Goal: Transaction & Acquisition: Book appointment/travel/reservation

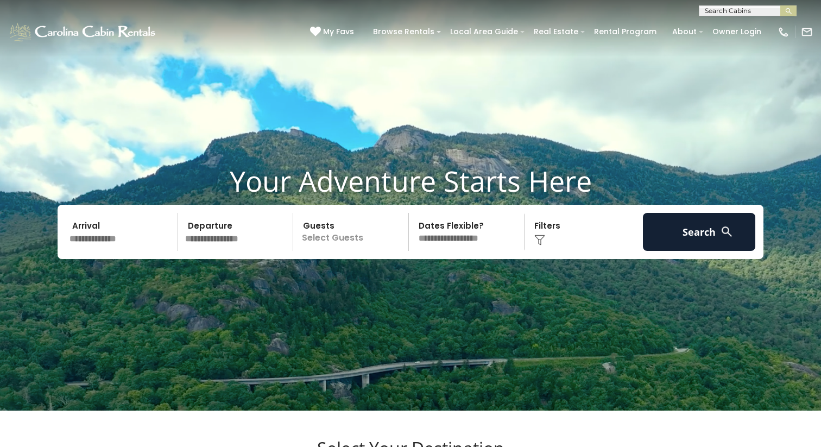
click at [719, 13] on input "text" at bounding box center [747, 13] width 95 height 11
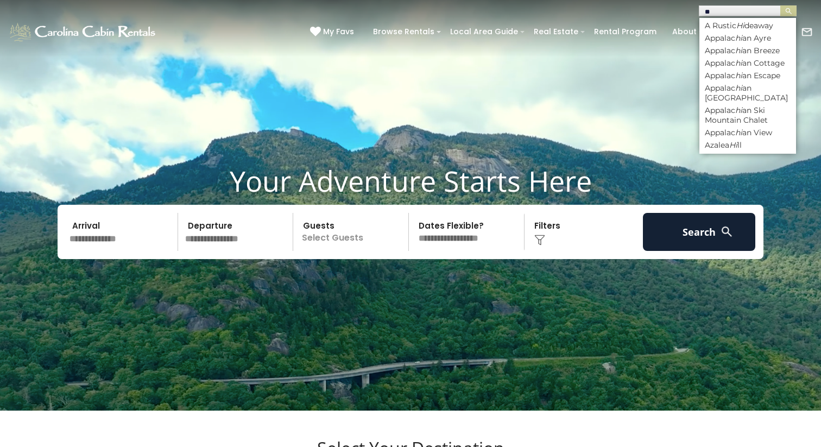
type input "*"
click at [371, 92] on video at bounding box center [410, 205] width 821 height 411
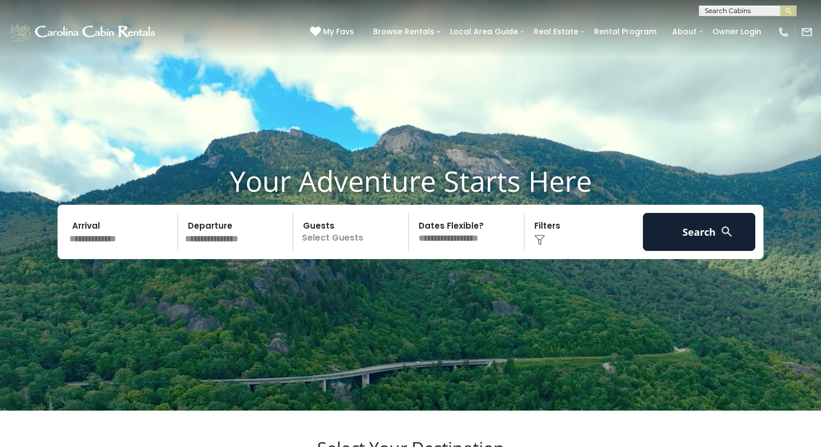
click at [377, 101] on video at bounding box center [410, 205] width 821 height 411
click at [383, 152] on video at bounding box center [410, 205] width 821 height 411
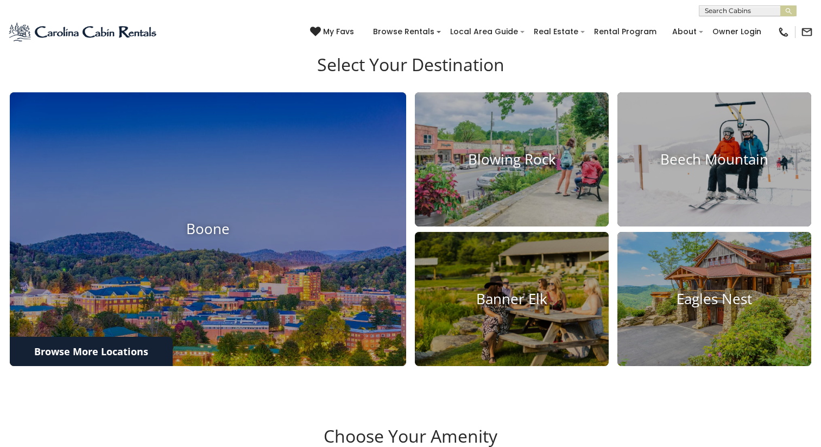
scroll to position [433, 0]
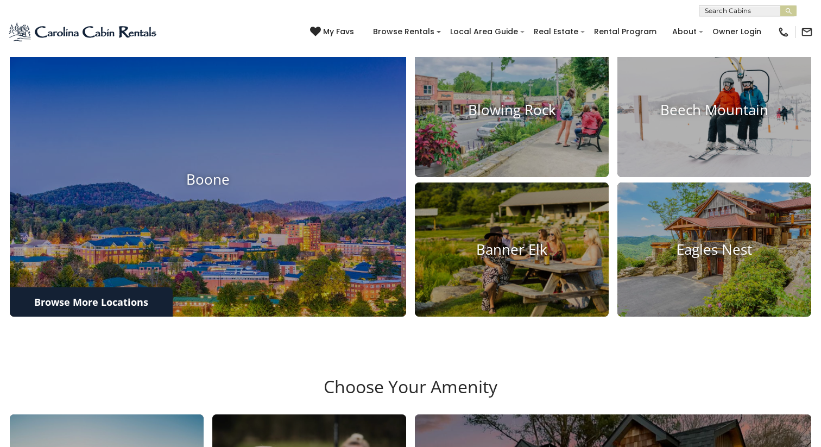
click at [409, 164] on div "Boone Blowing Rock Beech Mountain Banner Elk" at bounding box center [410, 182] width 805 height 279
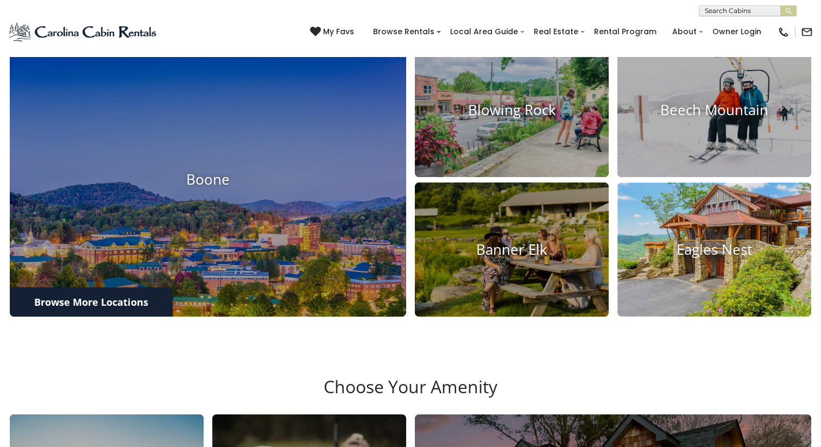
click at [674, 273] on img at bounding box center [715, 249] width 214 height 147
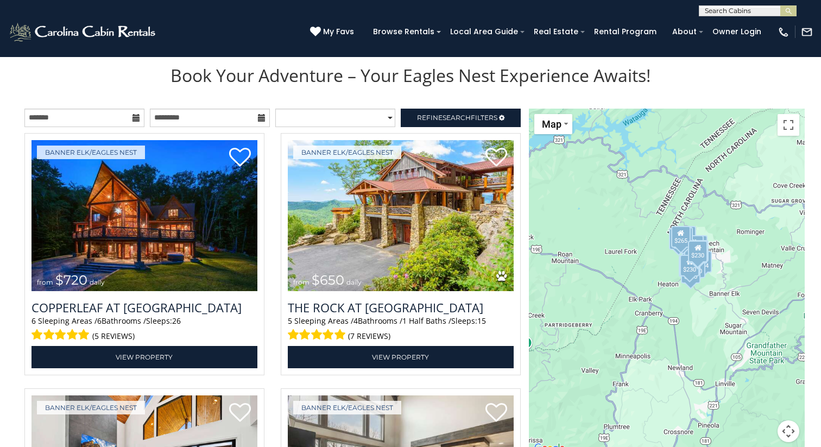
scroll to position [1187, 0]
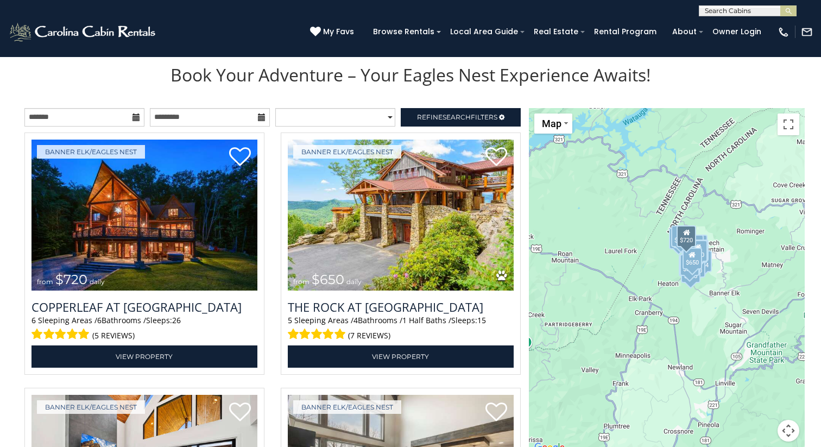
click at [267, 218] on div "Banner Elk/Eagles Nest from $720 daily Copperleaf at [GEOGRAPHIC_DATA] 6 Sleepi…" at bounding box center [144, 257] width 256 height 249
click at [266, 207] on div "Banner Elk/Eagles Nest from $720 daily Copperleaf at [GEOGRAPHIC_DATA] 6 Sleepi…" at bounding box center [144, 257] width 256 height 249
click at [266, 219] on div "Banner Elk/Eagles Nest from $720 daily Copperleaf at [GEOGRAPHIC_DATA] 6 Sleepi…" at bounding box center [144, 257] width 256 height 249
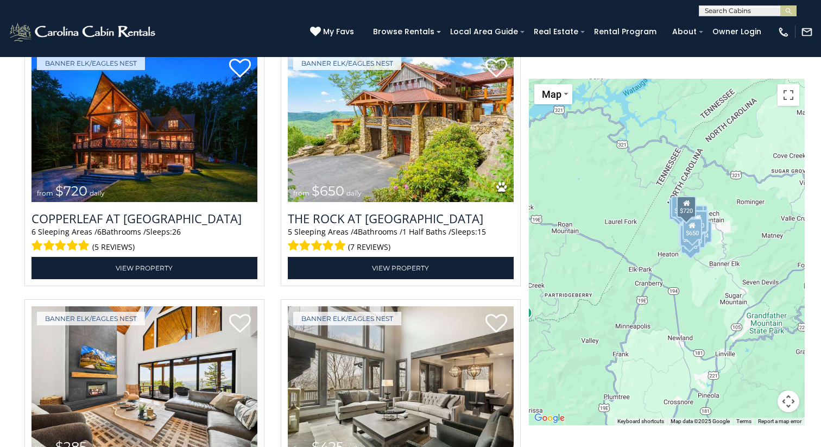
click at [271, 216] on div "Banner Elk/Eagles Nest from $720 daily Copperleaf at [GEOGRAPHIC_DATA] 6 Sleepi…" at bounding box center [144, 168] width 256 height 249
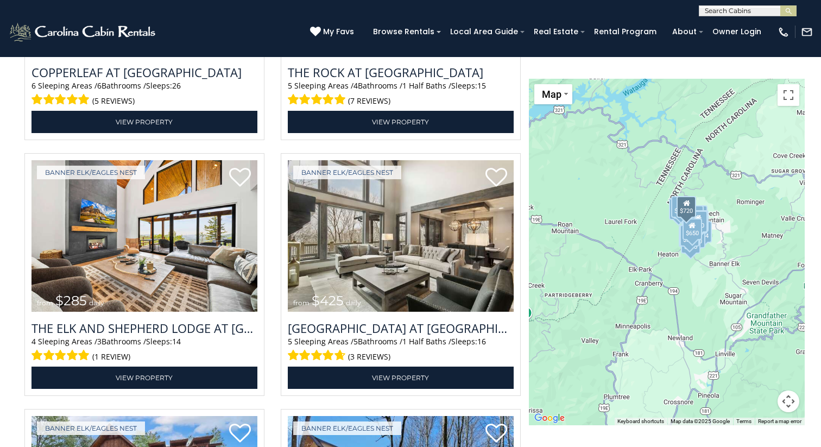
scroll to position [1442, 0]
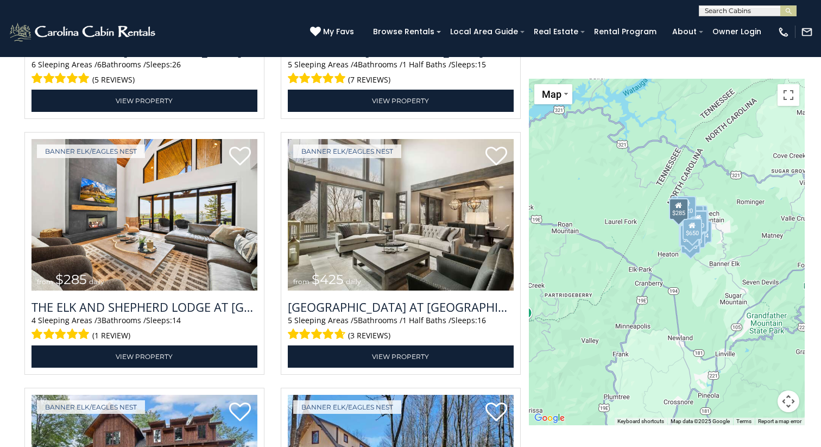
click at [271, 215] on div "Banner Elk/Eagles Nest from $285 daily The [GEOGRAPHIC_DATA] at [GEOGRAPHIC_DAT…" at bounding box center [144, 256] width 256 height 249
click at [273, 212] on div "Banner Elk/Eagles Nest from $425 daily [GEOGRAPHIC_DATA] at [GEOGRAPHIC_DATA] 5…" at bounding box center [401, 256] width 256 height 249
click at [268, 229] on div "Banner Elk/Eagles Nest from $285 daily The [GEOGRAPHIC_DATA] at [GEOGRAPHIC_DAT…" at bounding box center [144, 256] width 256 height 249
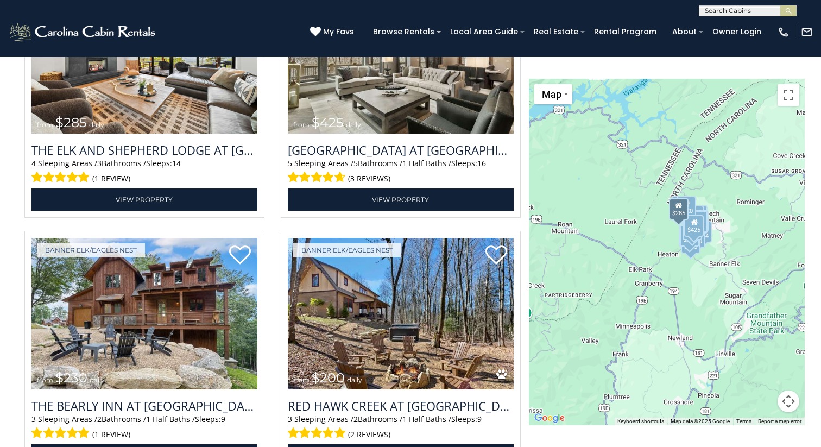
scroll to position [1606, 0]
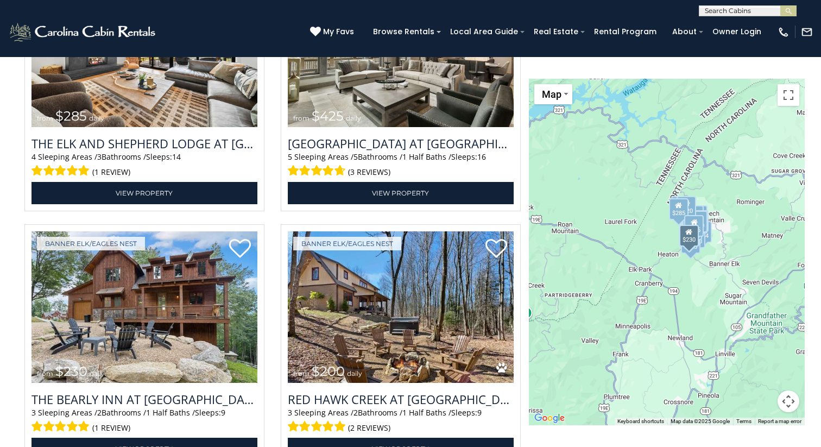
click at [270, 237] on div "Banner Elk/Eagles Nest from $230 daily The Bearly Inn at [GEOGRAPHIC_DATA] 3 Sl…" at bounding box center [144, 348] width 256 height 249
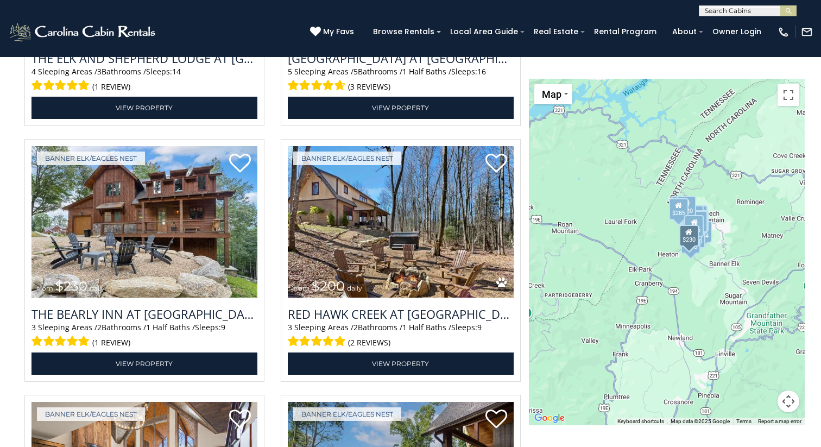
click at [269, 237] on div "Banner Elk/Eagles Nest from $230 daily The Bearly Inn at [GEOGRAPHIC_DATA] 3 Sl…" at bounding box center [144, 263] width 256 height 249
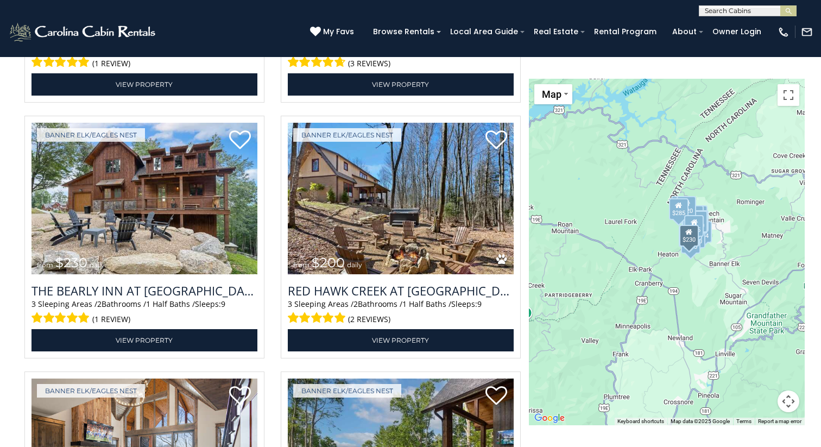
scroll to position [1717, 0]
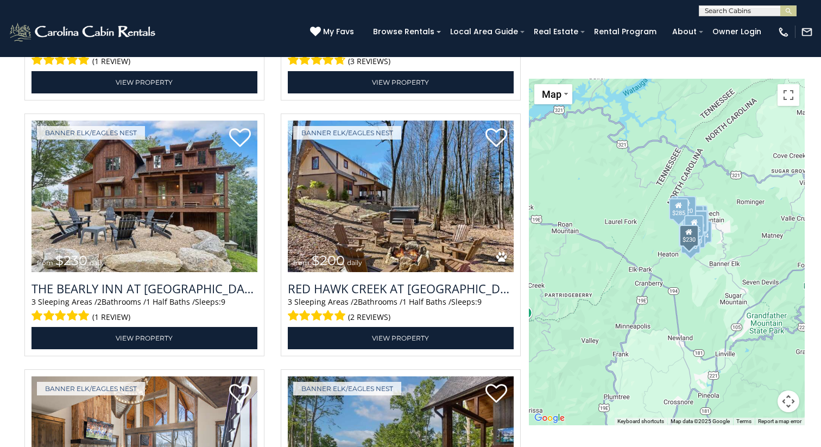
click at [271, 234] on div "Banner Elk/Eagles Nest from $230 daily The Bearly Inn at [GEOGRAPHIC_DATA] 3 Sl…" at bounding box center [144, 238] width 256 height 249
click at [272, 229] on div "Banner Elk/Eagles Nest from $230 daily The Bearly Inn at [GEOGRAPHIC_DATA] 3 Sl…" at bounding box center [144, 238] width 256 height 249
click at [271, 225] on div "Banner Elk/Eagles Nest from $230 daily The Bearly Inn at [GEOGRAPHIC_DATA] 3 Sl…" at bounding box center [144, 238] width 256 height 249
click at [275, 225] on div "Banner Elk/Eagles Nest from $200 daily Red Hawk Creek at [GEOGRAPHIC_DATA] 3 Sl…" at bounding box center [401, 238] width 256 height 249
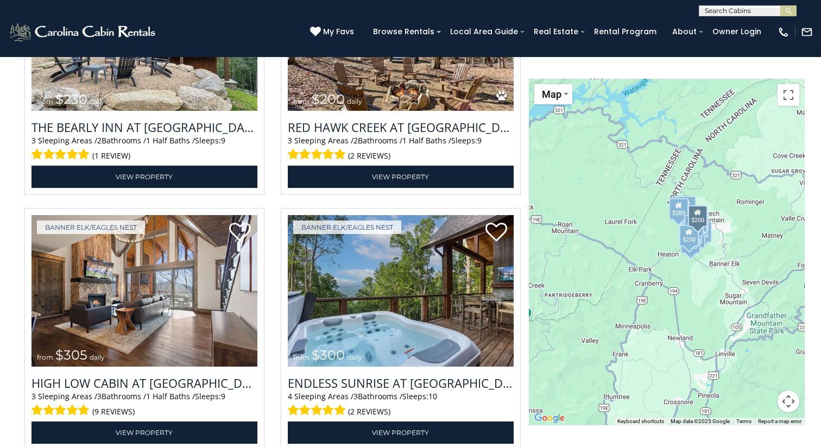
scroll to position [1891, 0]
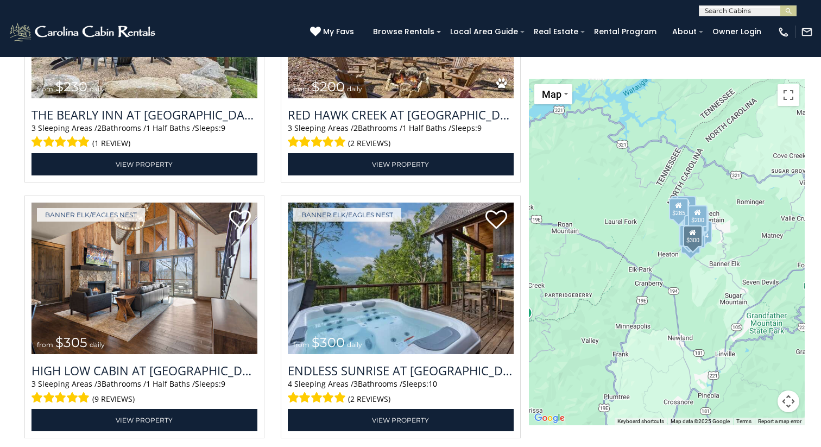
click at [275, 227] on div "Banner Elk/Eagles Nest from $300 daily Endless Sunrise at [GEOGRAPHIC_DATA] 4 S…" at bounding box center [401, 320] width 256 height 249
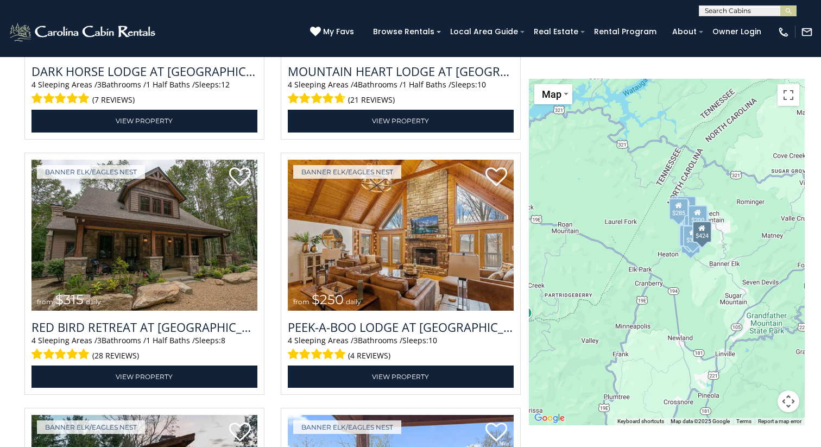
scroll to position [2465, 0]
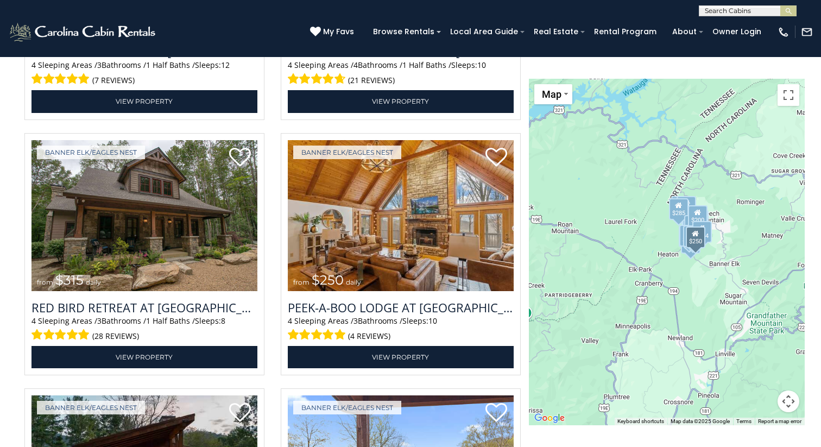
click at [272, 230] on div "Banner Elk/Eagles Nest from $315 daily Red Bird Retreat at [GEOGRAPHIC_DATA] 4 …" at bounding box center [144, 257] width 256 height 249
click at [273, 237] on div "Banner Elk/Eagles Nest from $250 daily [GEOGRAPHIC_DATA] at [GEOGRAPHIC_DATA] 4…" at bounding box center [401, 257] width 256 height 249
